Goal: Task Accomplishment & Management: Complete application form

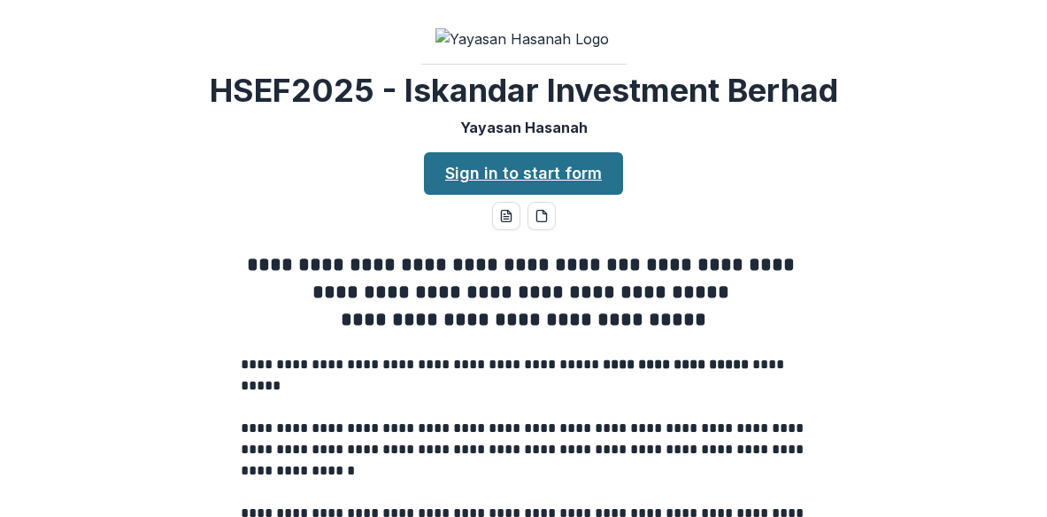
click at [523, 154] on div "**********" at bounding box center [523, 258] width 1047 height 517
click at [579, 195] on link "Sign in to start form" at bounding box center [523, 173] width 199 height 42
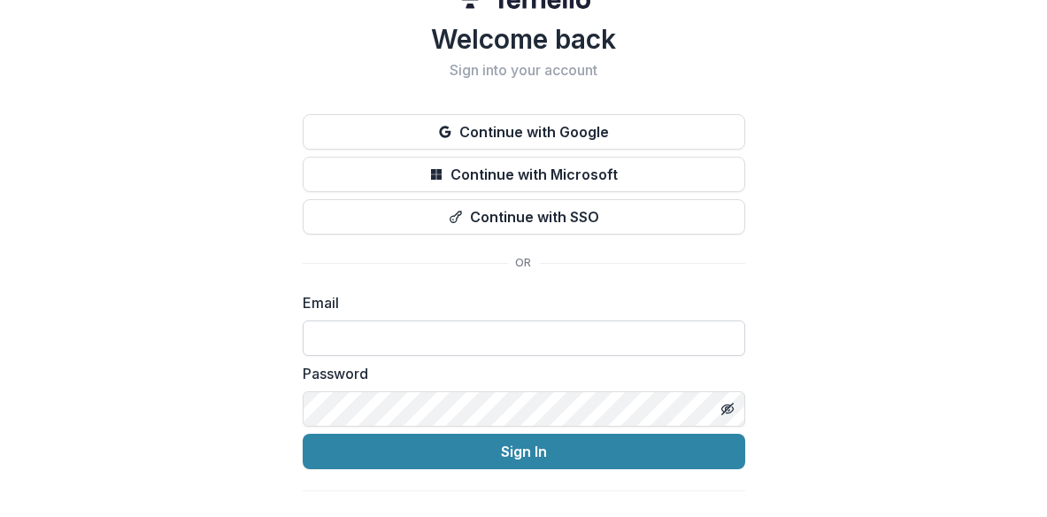
scroll to position [62, 0]
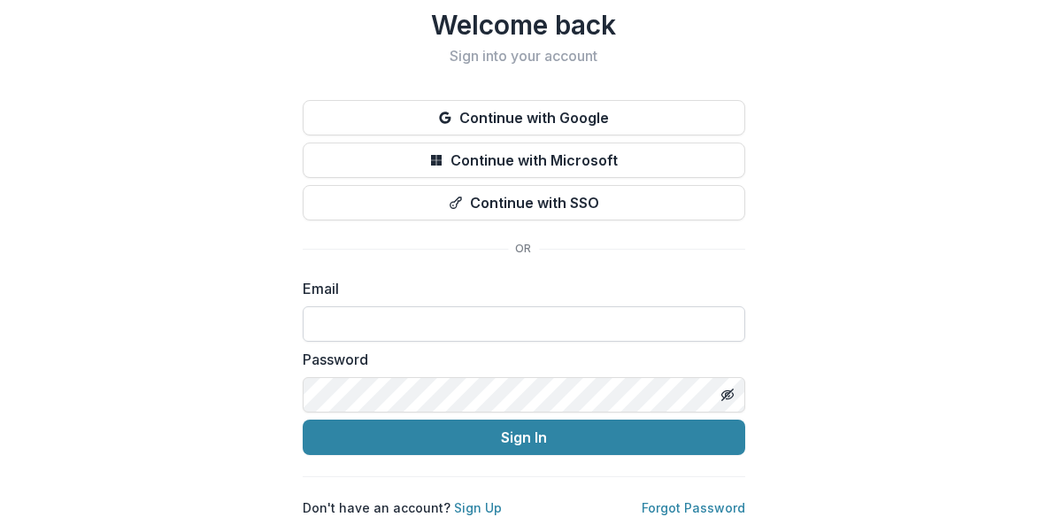
click at [533, 308] on input at bounding box center [524, 323] width 443 height 35
